Goal: Task Accomplishment & Management: Use online tool/utility

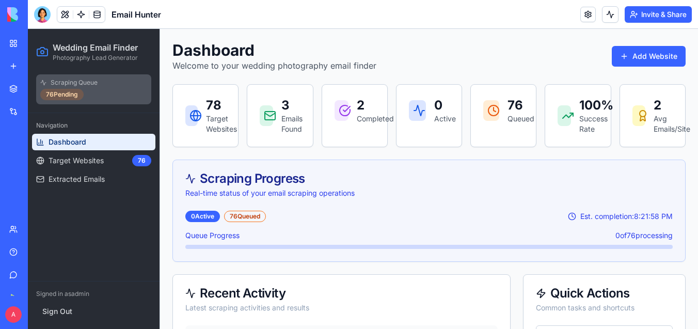
scroll to position [34, 0]
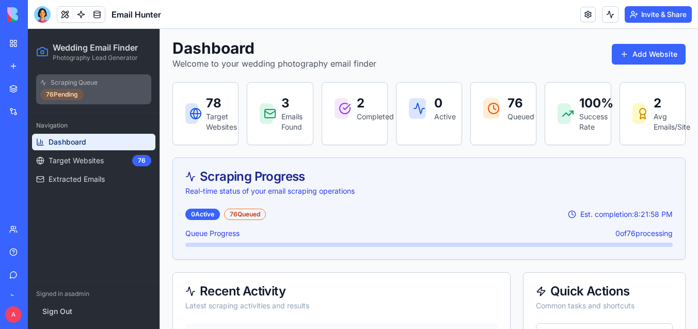
click at [216, 117] on p "Target Websites" at bounding box center [216, 122] width 20 height 21
click at [212, 125] on p "Target Websites" at bounding box center [216, 122] width 20 height 21
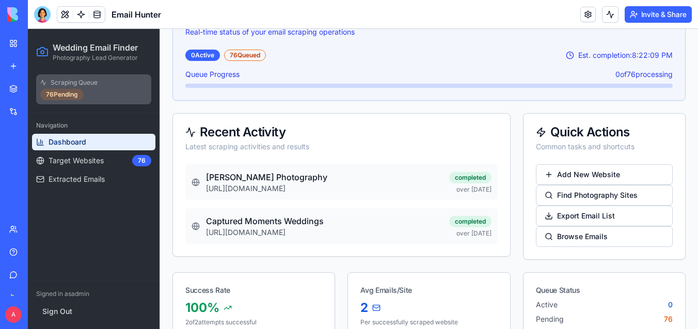
scroll to position [216, 0]
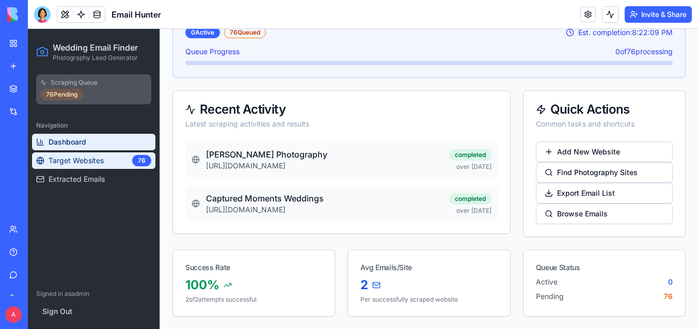
click at [103, 163] on span "Target Websites" at bounding box center [76, 160] width 55 height 10
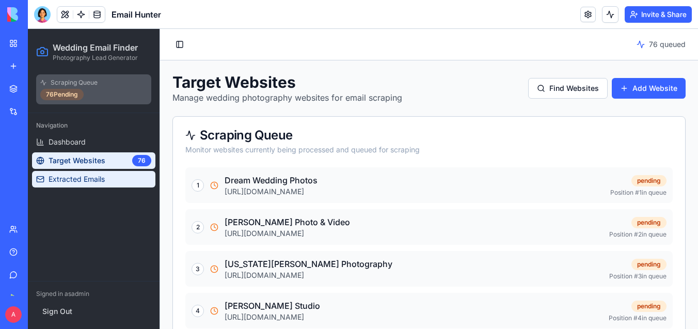
click at [91, 176] on span "Extracted Emails" at bounding box center [77, 179] width 56 height 10
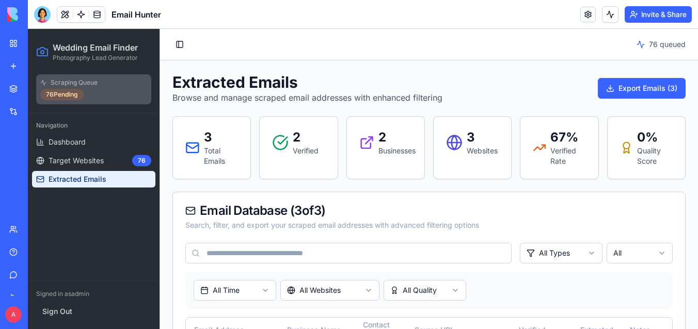
click at [215, 151] on p "Total Emails" at bounding box center [221, 156] width 35 height 21
click at [65, 93] on div "76 Pending" at bounding box center [61, 94] width 43 height 11
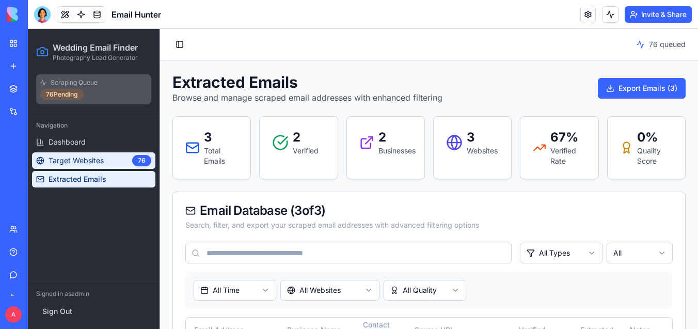
click at [73, 161] on span "Target Websites" at bounding box center [76, 160] width 55 height 10
